Goal: Task Accomplishment & Management: Use online tool/utility

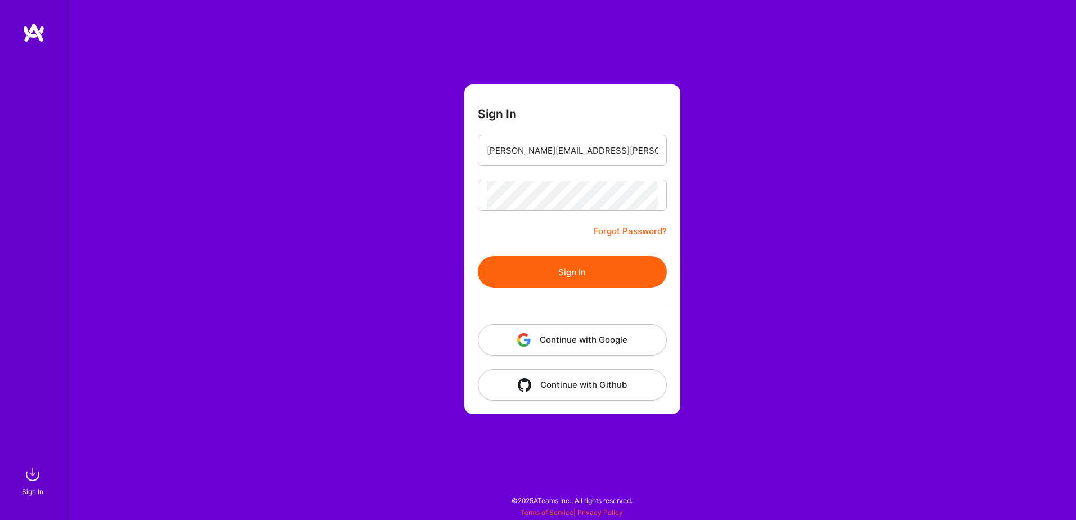
click at [604, 267] on button "Sign In" at bounding box center [572, 272] width 189 height 32
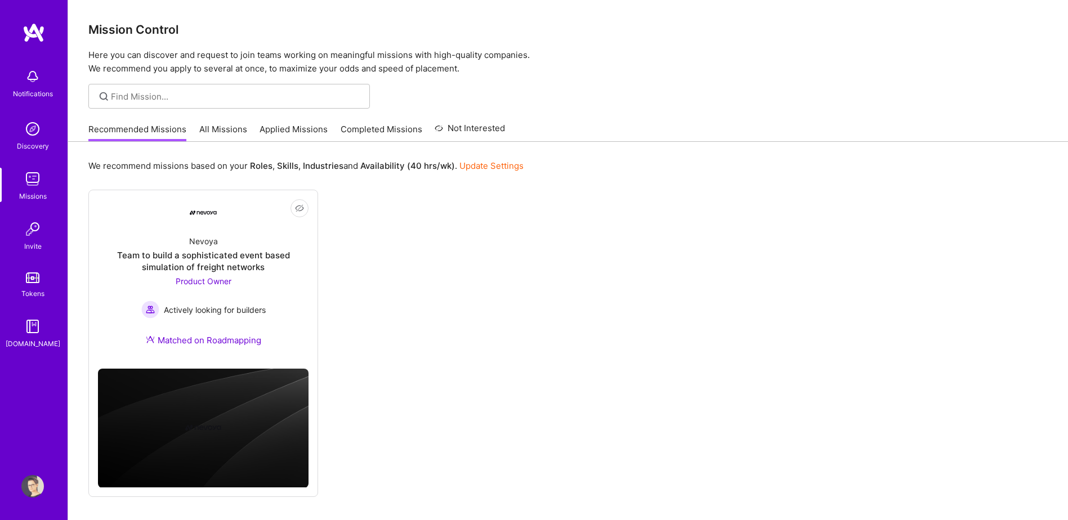
click at [220, 132] on link "All Missions" at bounding box center [223, 132] width 48 height 19
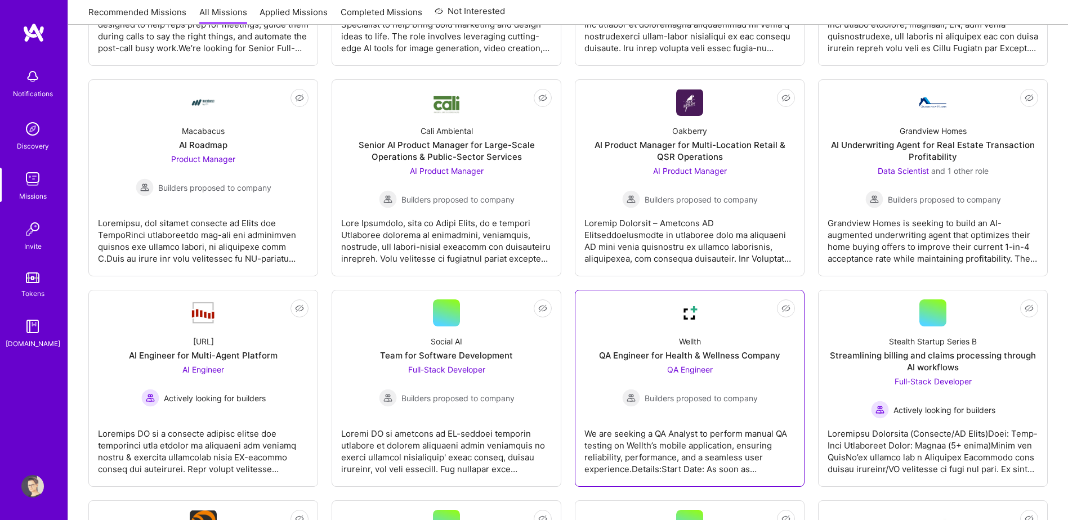
scroll to position [563, 0]
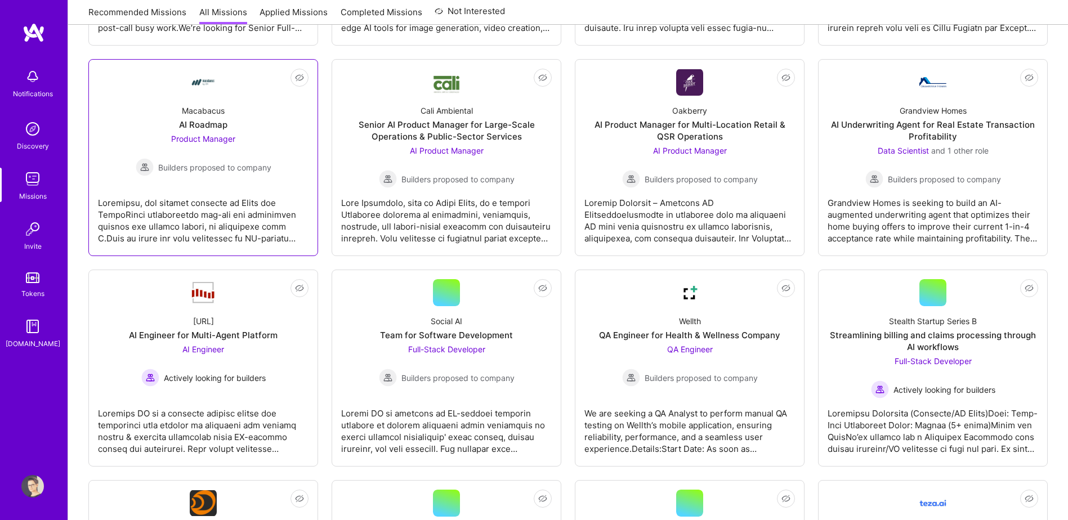
click at [236, 202] on div at bounding box center [203, 216] width 211 height 56
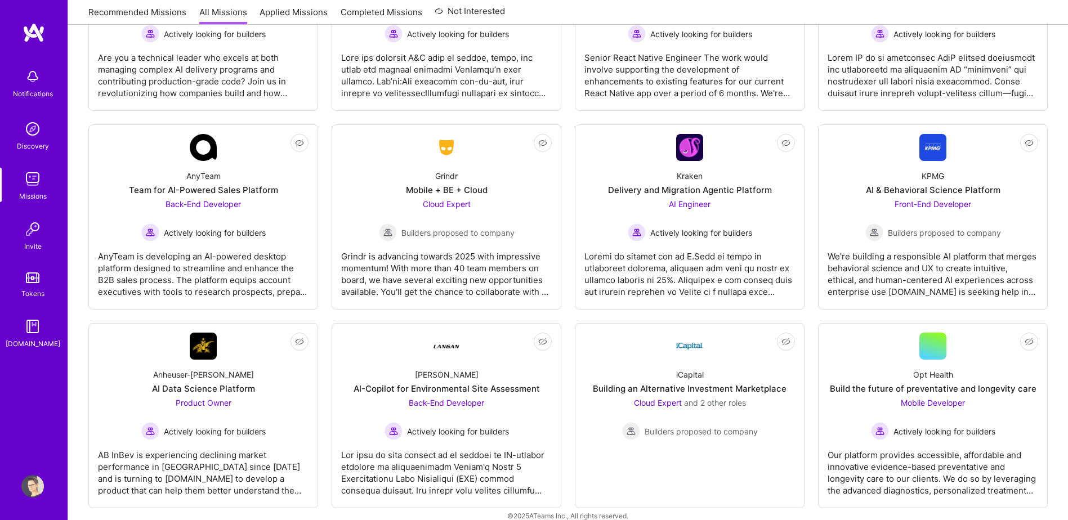
scroll to position [2186, 0]
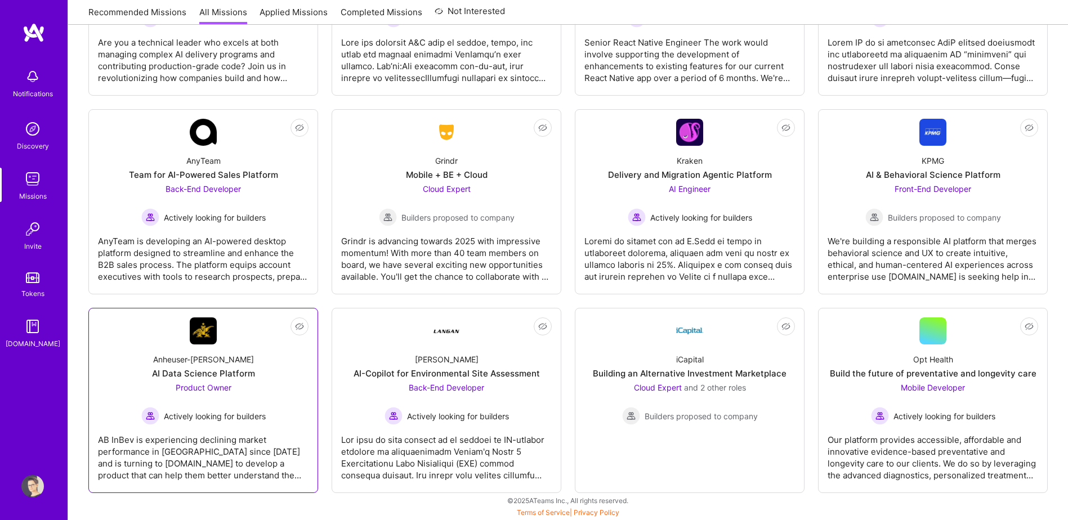
click at [297, 408] on div "Anheuser-[PERSON_NAME] Data Science Platform Product Owner Actively looking for…" at bounding box center [203, 385] width 211 height 81
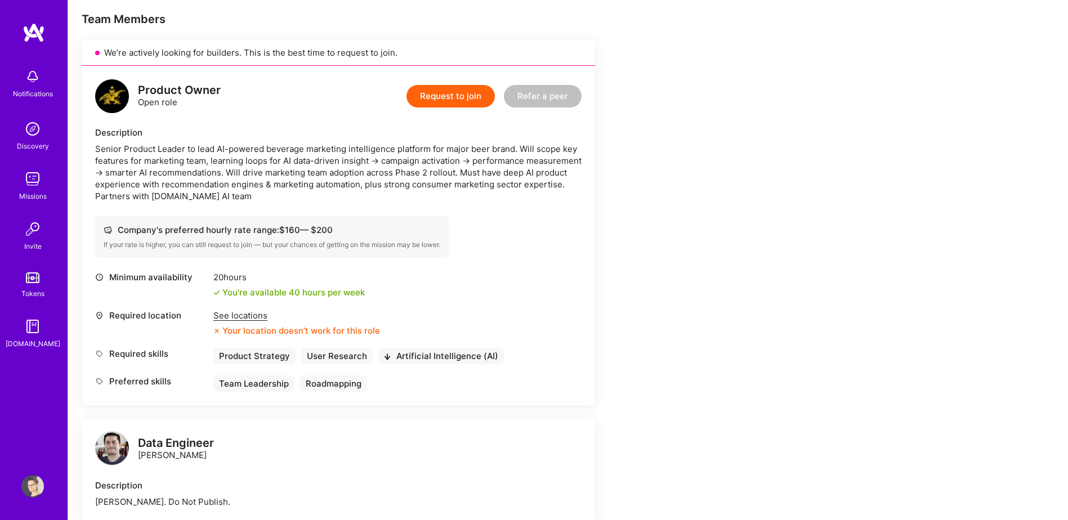
scroll to position [225, 0]
click at [267, 311] on div "See locations" at bounding box center [296, 314] width 167 height 12
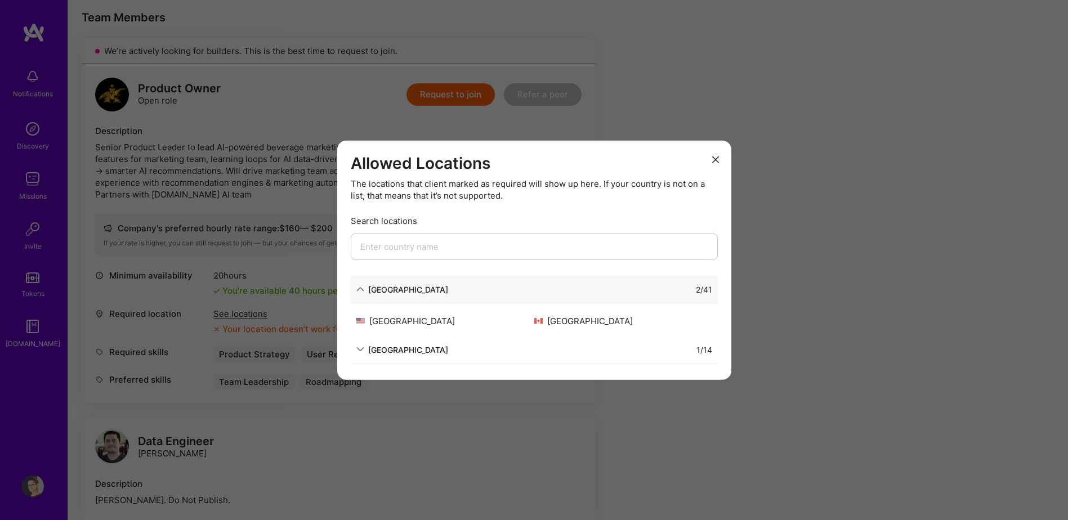
click at [566, 347] on div "1 / 14" at bounding box center [580, 349] width 264 height 12
click at [395, 339] on div "[GEOGRAPHIC_DATA] 1 / 14" at bounding box center [534, 350] width 367 height 28
drag, startPoint x: 395, startPoint y: 339, endPoint x: 394, endPoint y: 346, distance: 6.8
click at [394, 346] on div "[GEOGRAPHIC_DATA]" at bounding box center [408, 349] width 80 height 12
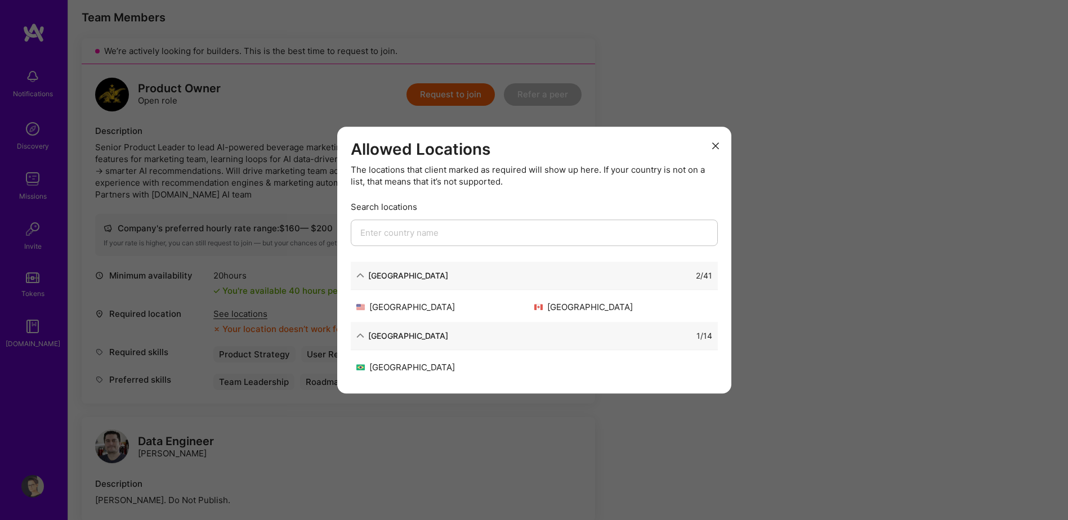
click at [772, 347] on div "Allowed Locations The locations that client marked as required will show up her…" at bounding box center [534, 260] width 1068 height 520
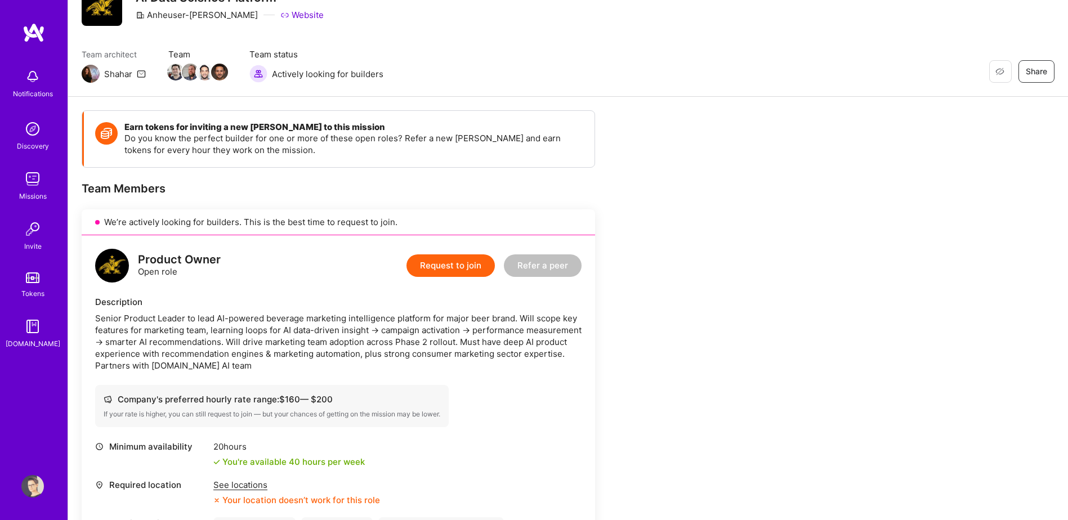
scroll to position [0, 0]
